Goal: Task Accomplishment & Management: Manage account settings

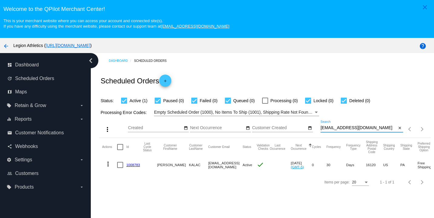
click at [337, 127] on input "kalacrj@gmail.com" at bounding box center [358, 127] width 76 height 5
paste input "coachjswhite@g"
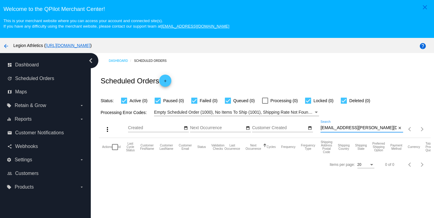
click at [368, 185] on div "Dashboard Scheduled Orders Scheduled Orders add Status: Active (0) Paused (0) F…" at bounding box center [262, 146] width 343 height 187
click at [338, 131] on div "coachjswhite@gail.com Search" at bounding box center [358, 126] width 76 height 12
click at [338, 129] on input "coachjswhite@gail.com" at bounding box center [358, 127] width 76 height 5
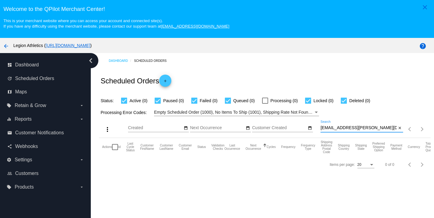
paste input "m"
type input "[EMAIL_ADDRESS][DOMAIN_NAME]"
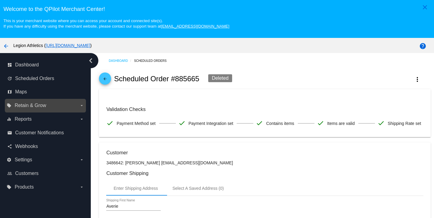
click at [21, 108] on span "Retain & Grow" at bounding box center [30, 105] width 31 height 5
click at [0, 0] on input "local_offer Retain & Grow arrow_drop_down" at bounding box center [0, 0] width 0 height 0
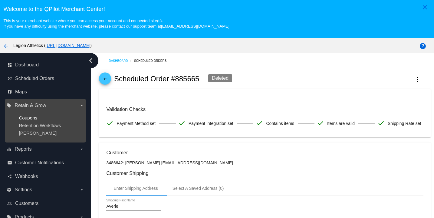
click at [29, 116] on span "Coupons" at bounding box center [28, 117] width 18 height 5
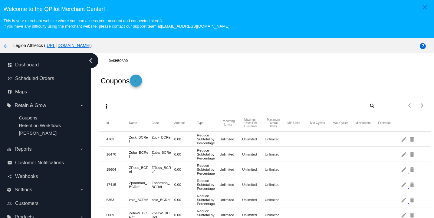
click at [136, 83] on mat-icon "add" at bounding box center [135, 82] width 7 height 7
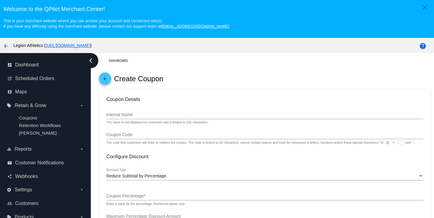
click at [136, 117] on input "Internal Name" at bounding box center [264, 114] width 317 height 5
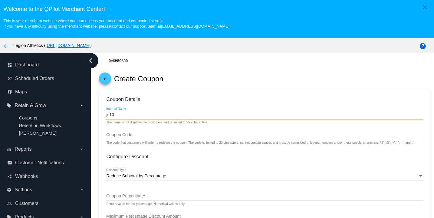
type input "js10"
click at [120, 139] on div "Coupon Code" at bounding box center [264, 133] width 317 height 12
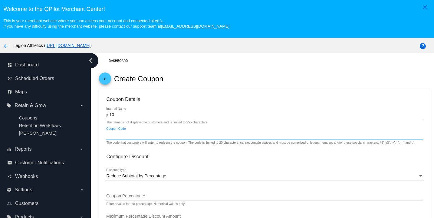
click at [120, 137] on input "Coupon Code" at bounding box center [264, 134] width 317 height 5
type input "js19"
click at [127, 178] on span "Reduce Subtotal by Percentage" at bounding box center [136, 175] width 60 height 5
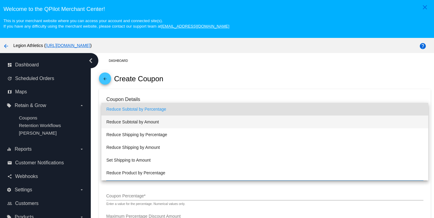
click at [149, 124] on span "Reduce Subtotal by Amount" at bounding box center [264, 121] width 317 height 13
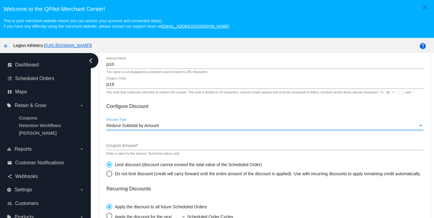
scroll to position [51, 0]
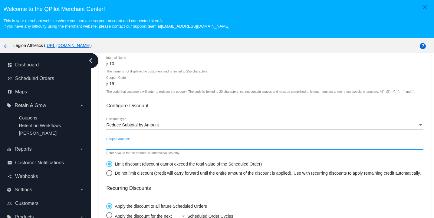
click at [141, 147] on input "Coupon Amount *" at bounding box center [264, 145] width 317 height 5
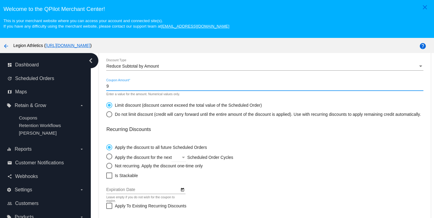
scroll to position [123, 0]
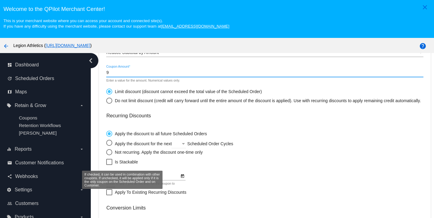
type input "9"
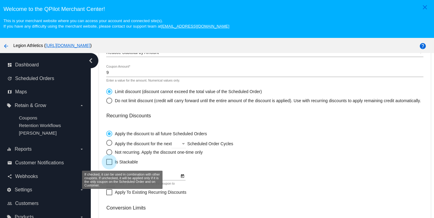
click at [113, 165] on label "Is Stackable" at bounding box center [121, 161] width 31 height 7
click at [109, 165] on input "Is Stackable" at bounding box center [109, 165] width 0 height 0
checkbox input "true"
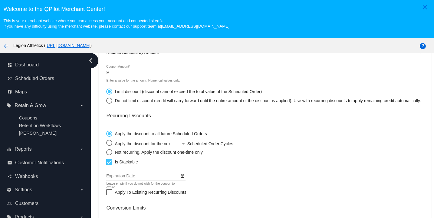
click at [109, 155] on div "Select an option" at bounding box center [109, 152] width 6 height 6
click at [106, 152] on input "Not recurring. Apply the discount one-time only" at bounding box center [106, 152] width 0 height 0
radio input "true"
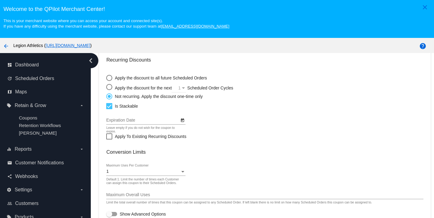
scroll to position [39, 0]
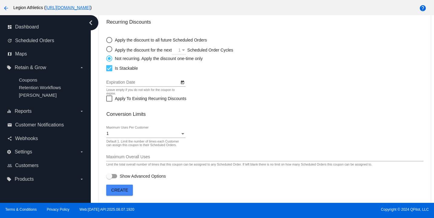
click at [124, 189] on span "Create" at bounding box center [119, 189] width 17 height 5
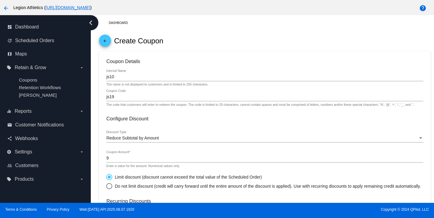
scroll to position [2, 0]
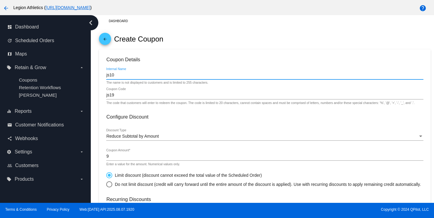
click at [109, 76] on input "js10" at bounding box center [264, 75] width 317 height 5
type input "jsbday10"
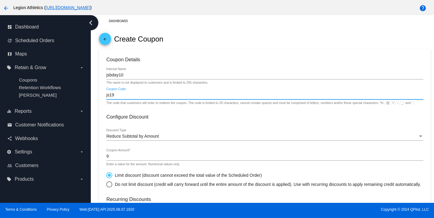
click at [110, 96] on input "js19" at bounding box center [264, 95] width 317 height 5
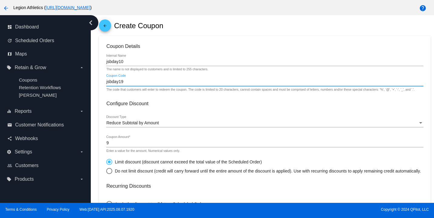
scroll to position [181, 0]
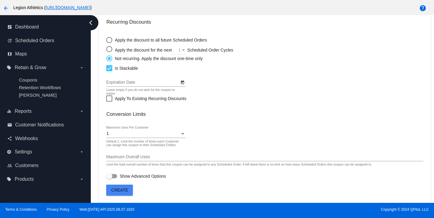
type input "jsbday19"
click at [117, 193] on button "Create" at bounding box center [119, 189] width 27 height 11
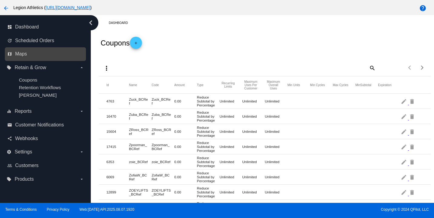
scroll to position [19, 0]
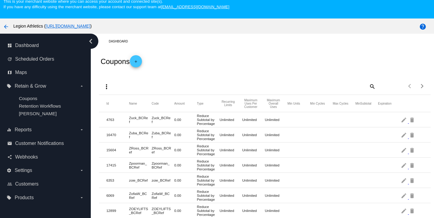
click at [133, 87] on div "more_vert search Items per page: 100 1 - 100 of 8838" at bounding box center [264, 83] width 331 height 21
click at [372, 87] on mat-icon "search" at bounding box center [371, 85] width 7 height 9
click at [372, 87] on input "Search" at bounding box center [334, 85] width 83 height 5
type input "jsbday10"
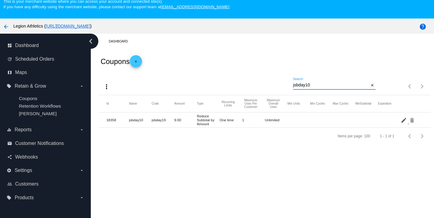
click at [402, 123] on mat-icon "edit" at bounding box center [404, 119] width 7 height 9
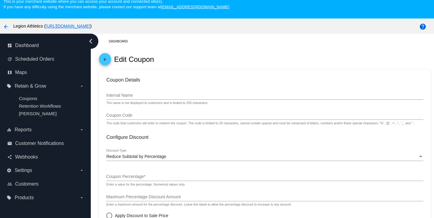
type input "jsbday10"
type input "jsbday19"
radio input "false"
radio input "true"
checkbox input "true"
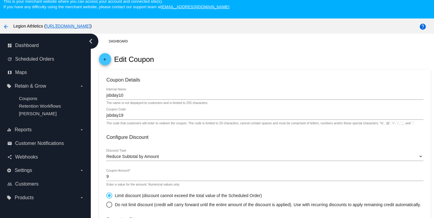
scroll to position [73, 0]
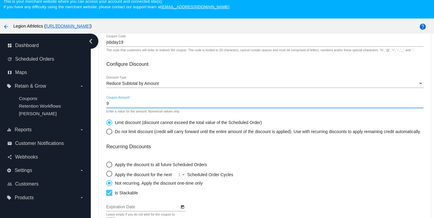
click at [195, 104] on input "9" at bounding box center [264, 103] width 317 height 5
type input "10.00"
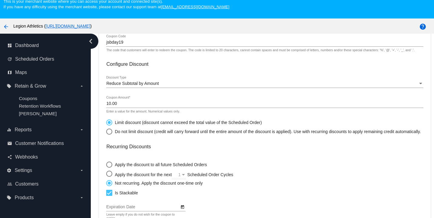
click at [280, 166] on div "Apply the discount to all future Scheduled Orders Apply the discount for the ne…" at bounding box center [264, 172] width 317 height 28
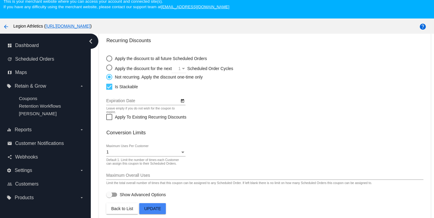
click at [154, 209] on span "Update" at bounding box center [152, 208] width 17 height 5
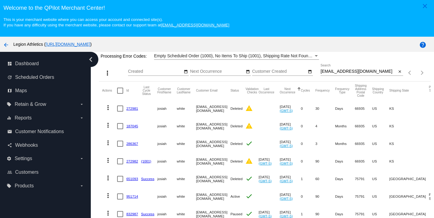
scroll to position [39, 0]
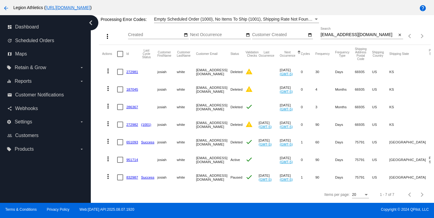
click at [131, 159] on link "951714" at bounding box center [132, 159] width 12 height 4
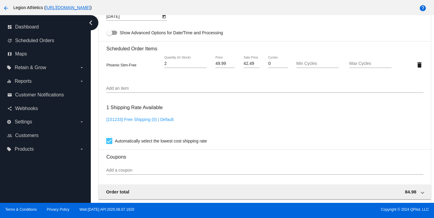
scroll to position [433, 0]
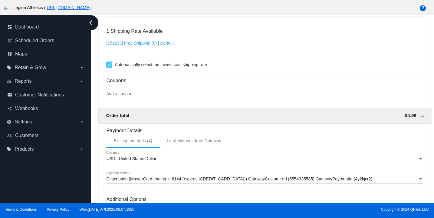
click at [168, 96] on input "Add a coupon" at bounding box center [264, 93] width 317 height 5
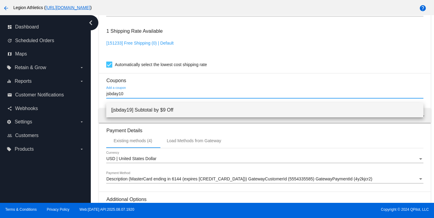
type input "jsbday10"
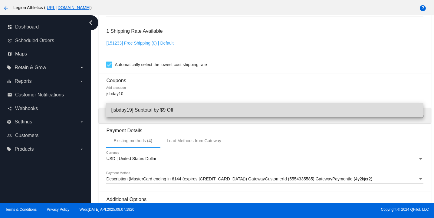
click at [196, 108] on span "[jsbday19] Subtotal by $9 Off" at bounding box center [264, 110] width 307 height 15
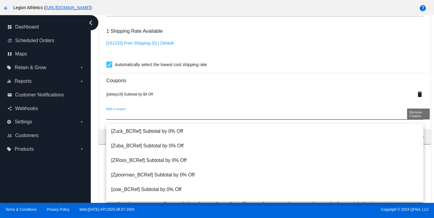
click at [420, 98] on mat-icon "delete" at bounding box center [419, 93] width 7 height 7
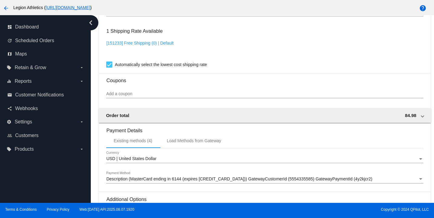
click at [220, 96] on input "Add a coupon" at bounding box center [264, 93] width 317 height 5
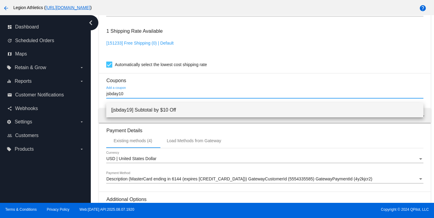
type input "jsbday10"
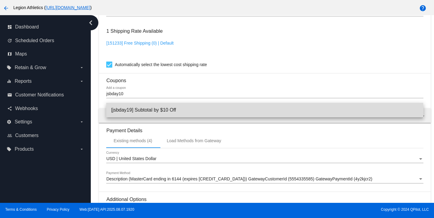
click at [221, 112] on span "[jsbday19] Subtotal by $10 Off" at bounding box center [264, 110] width 307 height 15
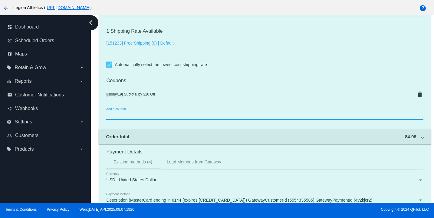
scroll to position [534, 0]
